Goal: Check status: Check status

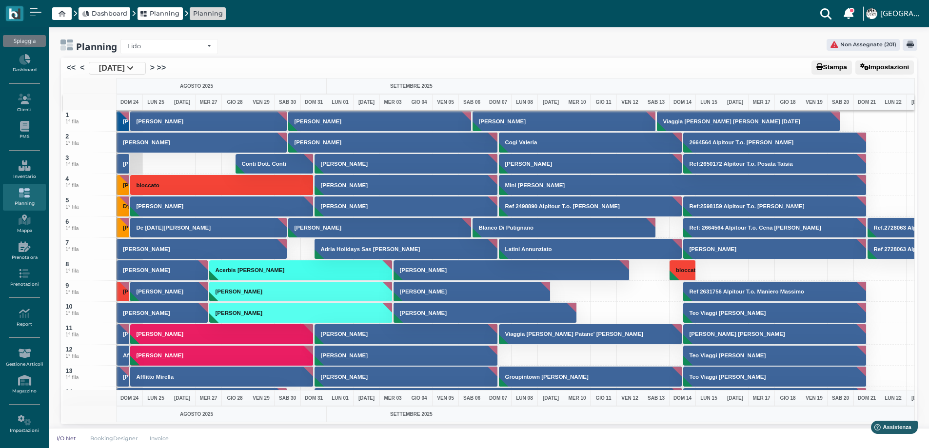
click at [125, 70] on span "[DATE]" at bounding box center [112, 68] width 26 height 12
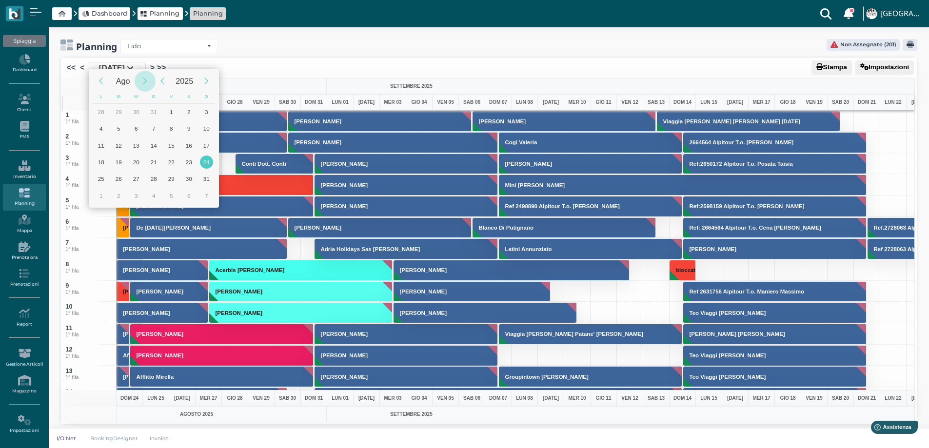
click at [143, 80] on div "Next Month" at bounding box center [145, 81] width 21 height 21
click at [191, 129] on div "13" at bounding box center [188, 128] width 13 height 13
type input "13/09/2025"
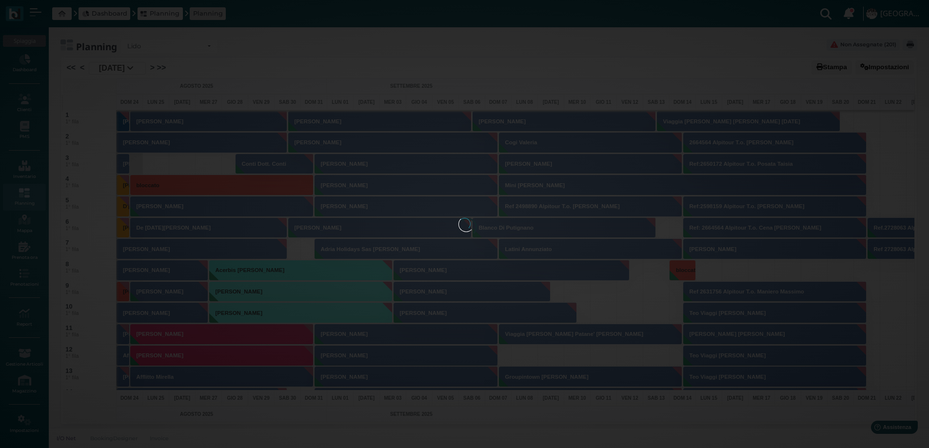
scroll to position [0, 39]
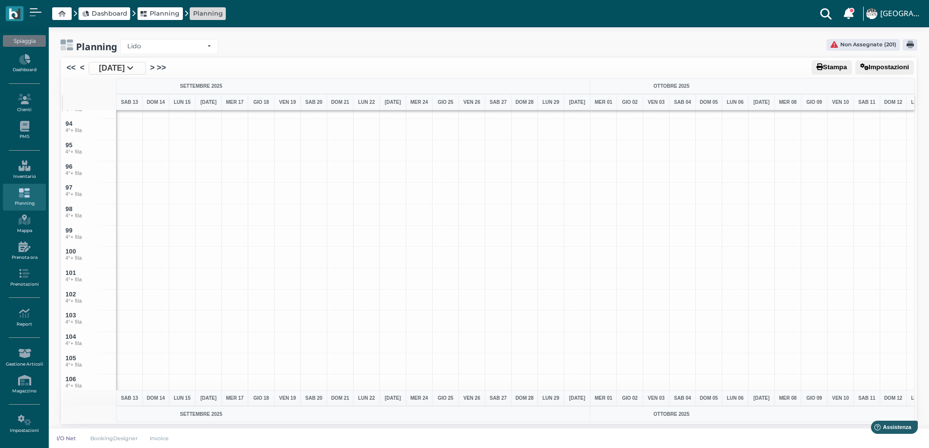
scroll to position [1951, 0]
click at [125, 64] on span "[DATE]" at bounding box center [112, 68] width 26 height 12
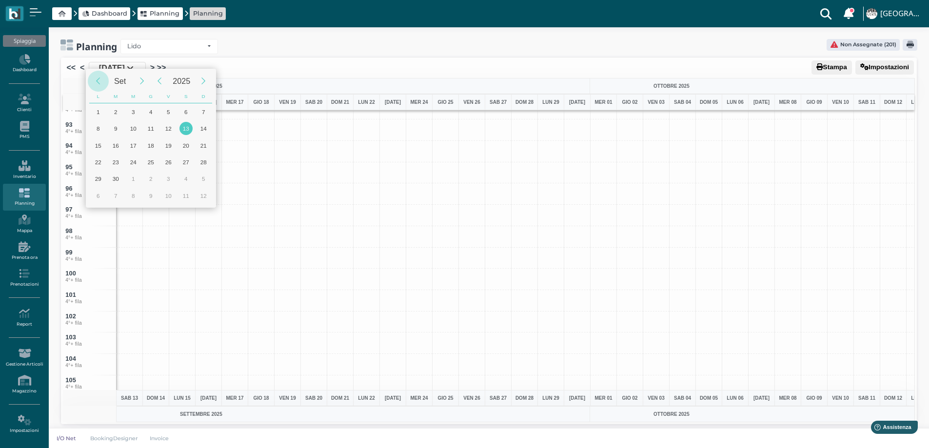
click at [96, 82] on div "Previous Month" at bounding box center [98, 81] width 21 height 21
click at [200, 163] on div "24" at bounding box center [203, 162] width 13 height 13
type input "[DATE]"
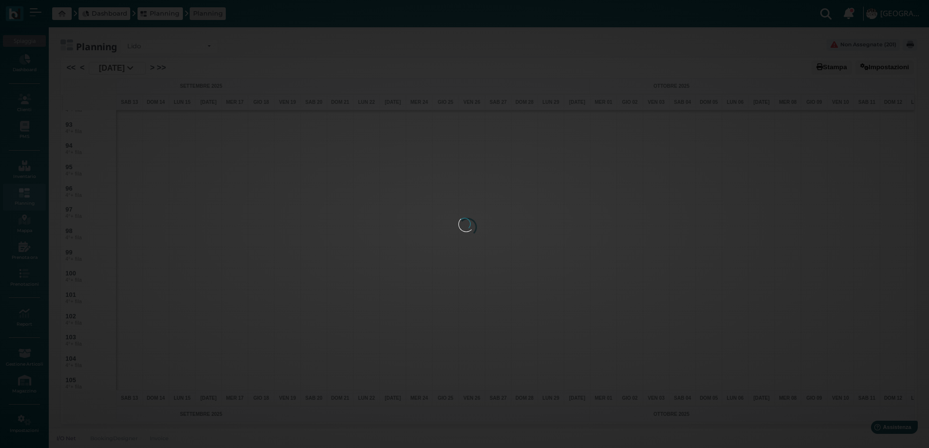
scroll to position [0, 39]
